Goal: Information Seeking & Learning: Learn about a topic

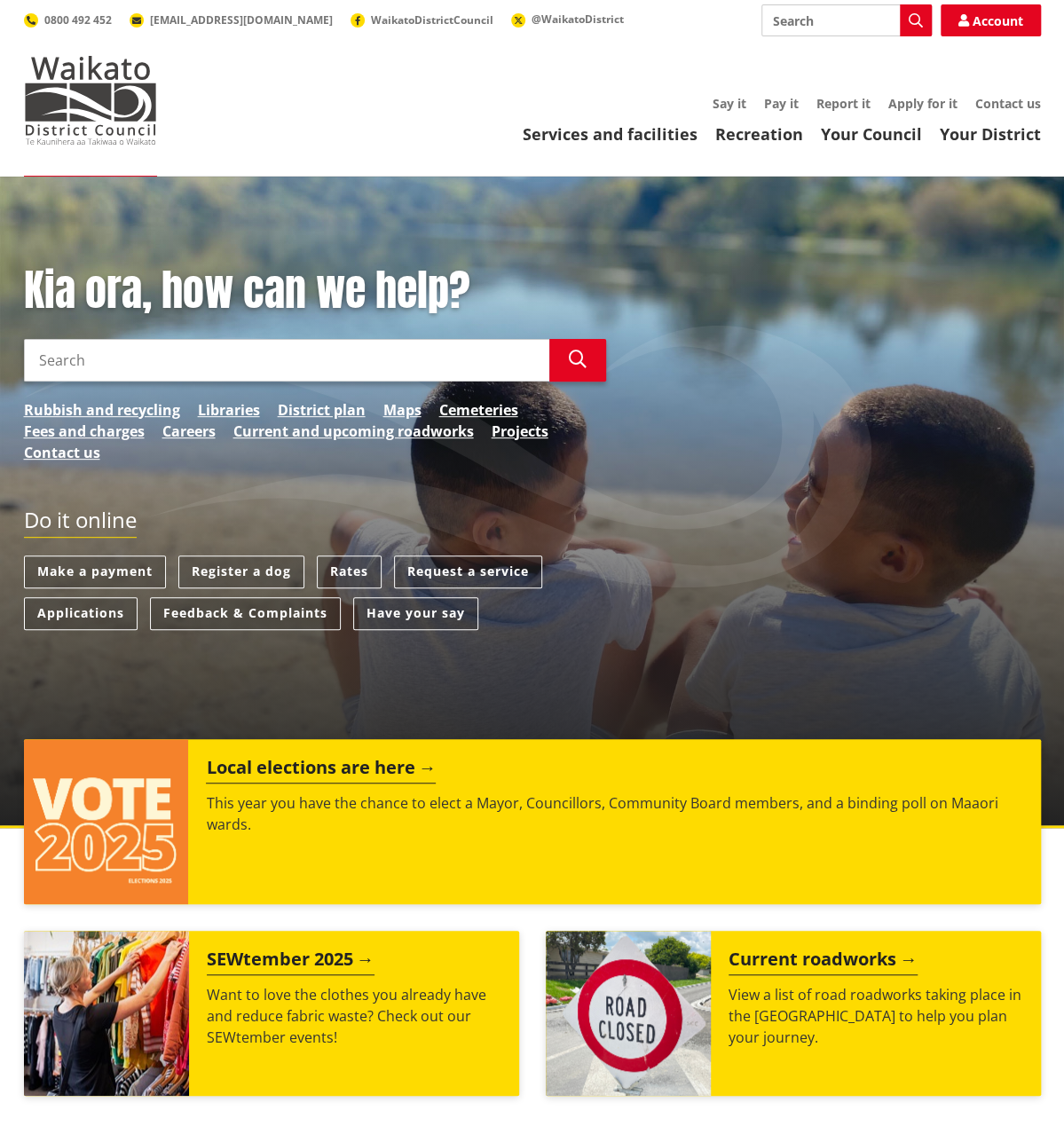
scroll to position [88, 0]
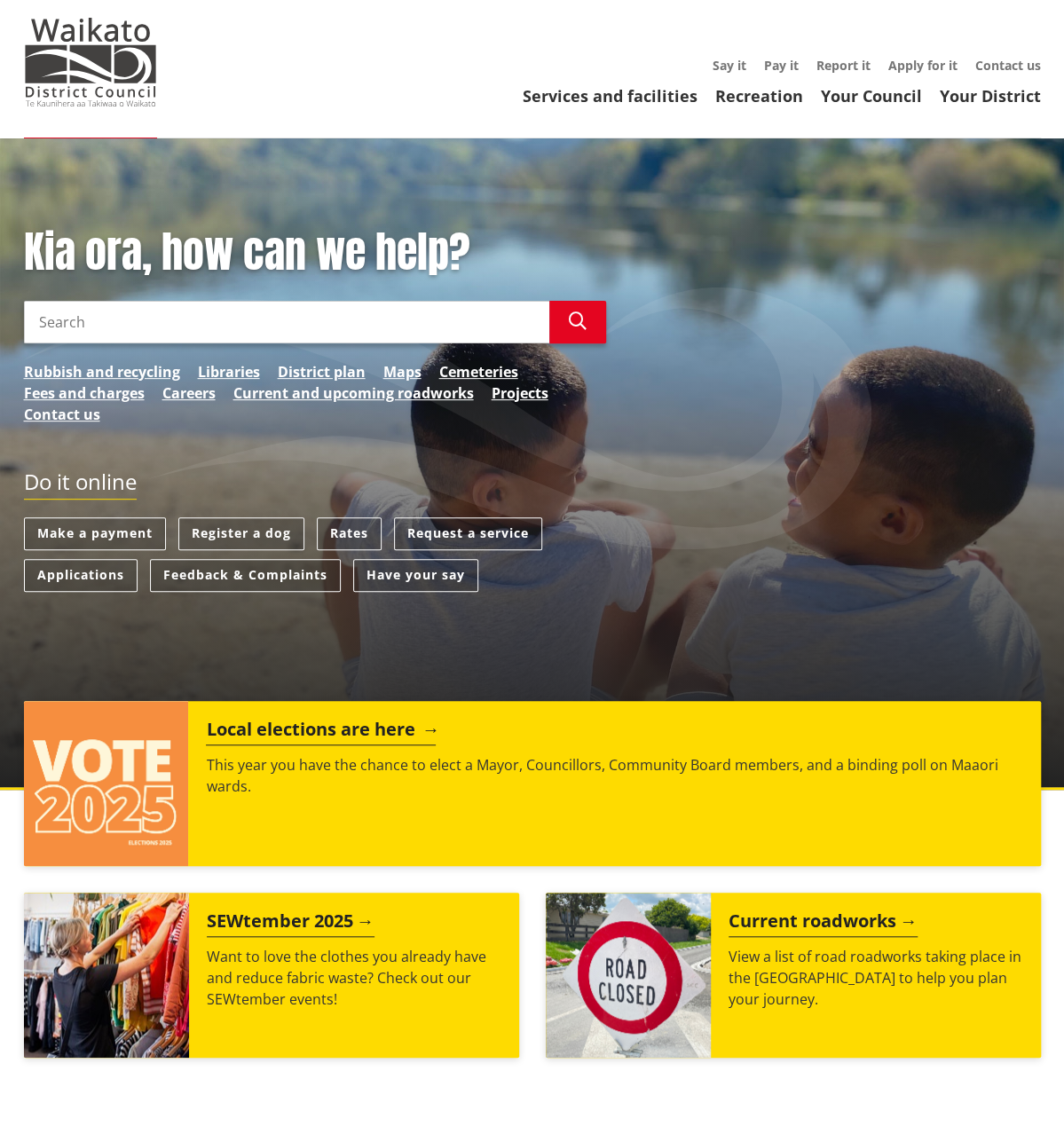
click at [379, 728] on h2 "Local elections are here" at bounding box center [321, 732] width 230 height 27
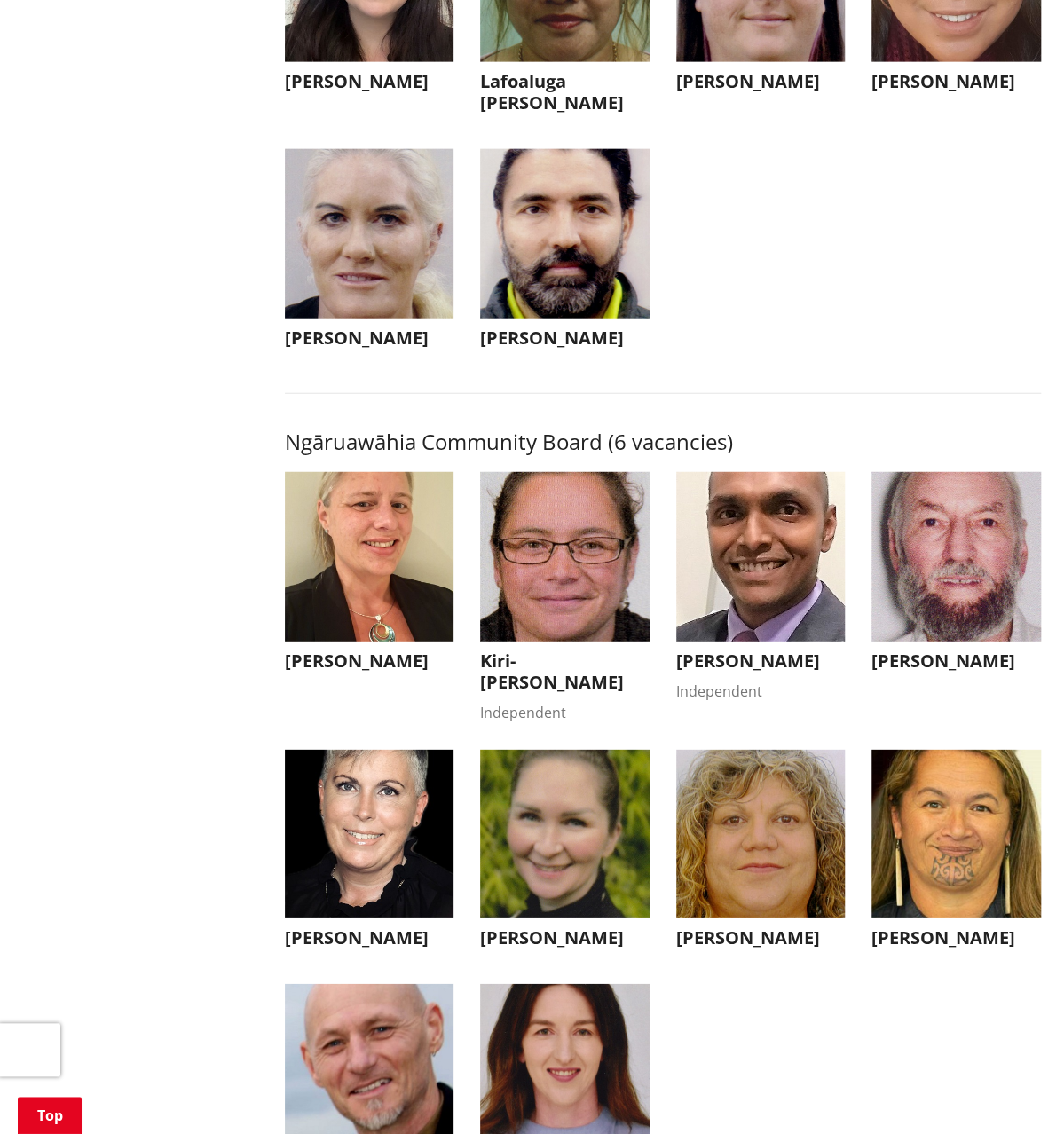
scroll to position [4989, 0]
